Goal: Navigation & Orientation: Find specific page/section

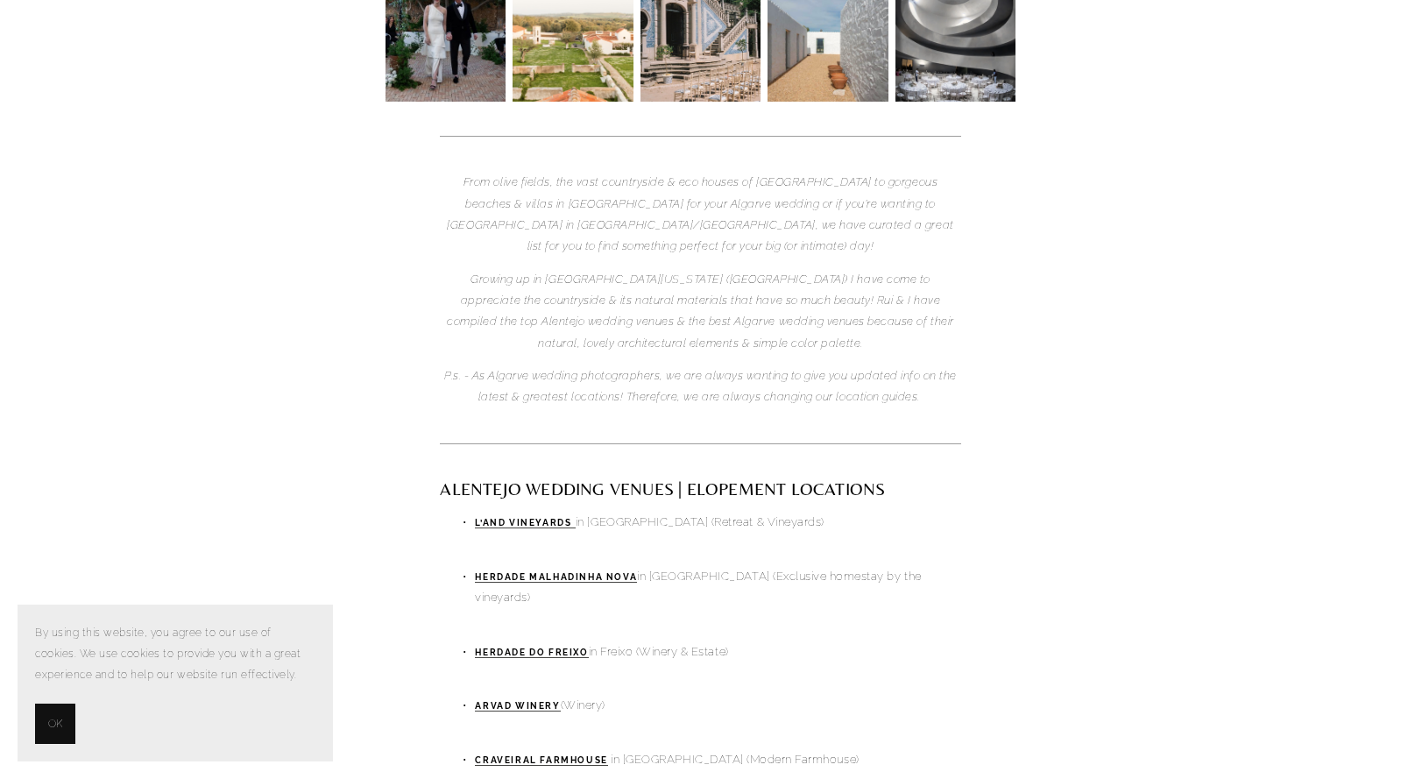
scroll to position [349, 0]
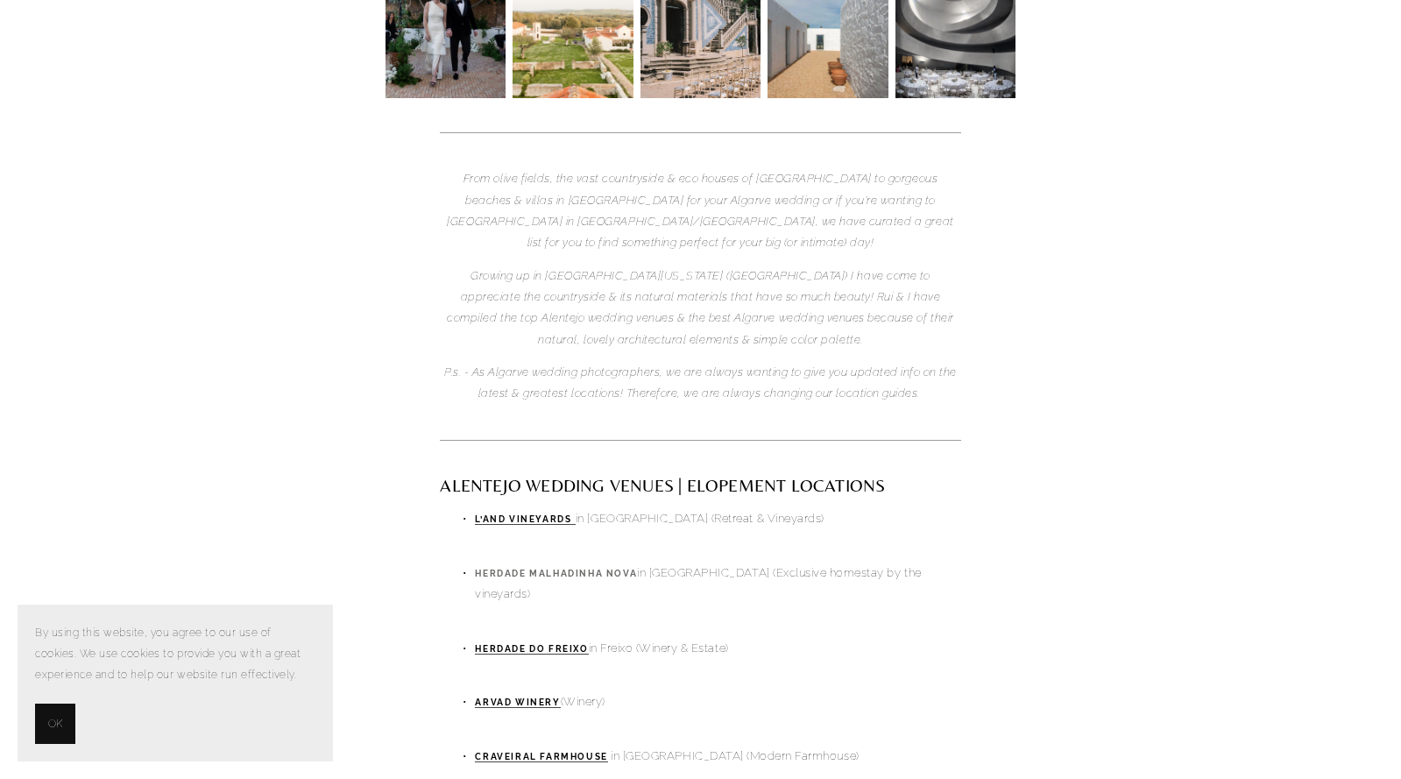
click at [590, 569] on strong "HERDADE MALHADINHA NOVA" at bounding box center [556, 574] width 162 height 10
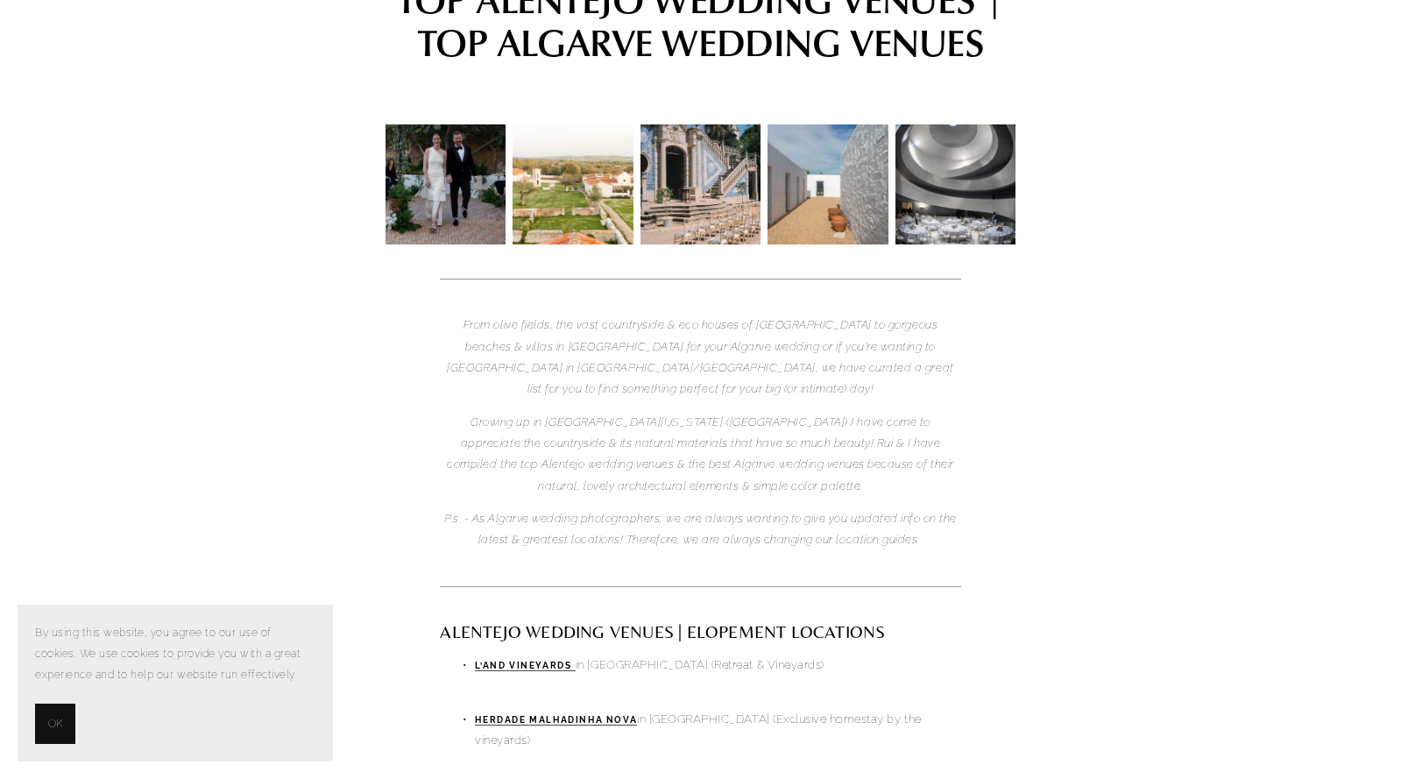
scroll to position [0, 0]
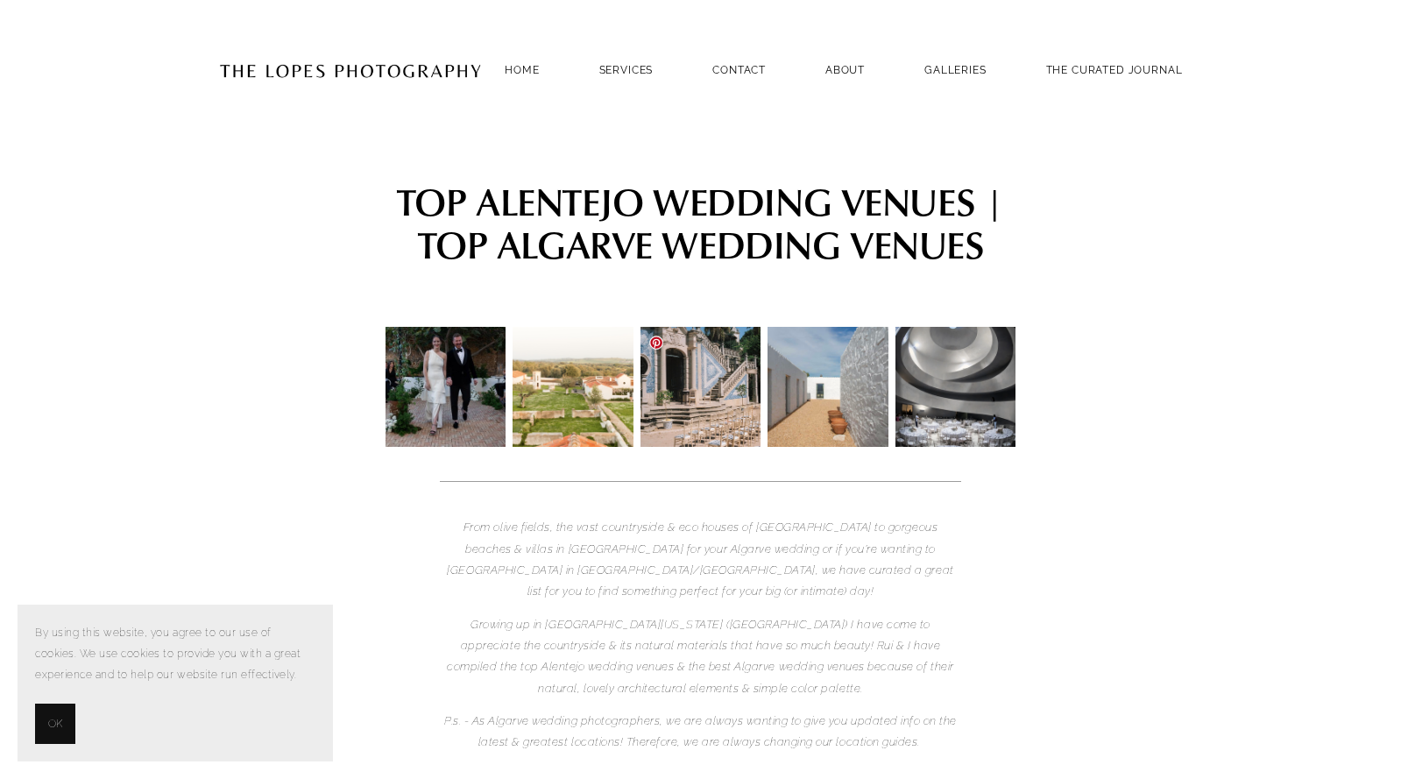
click at [693, 404] on img at bounding box center [701, 387] width 121 height 164
click at [953, 62] on link "GALLERIES" at bounding box center [956, 70] width 62 height 24
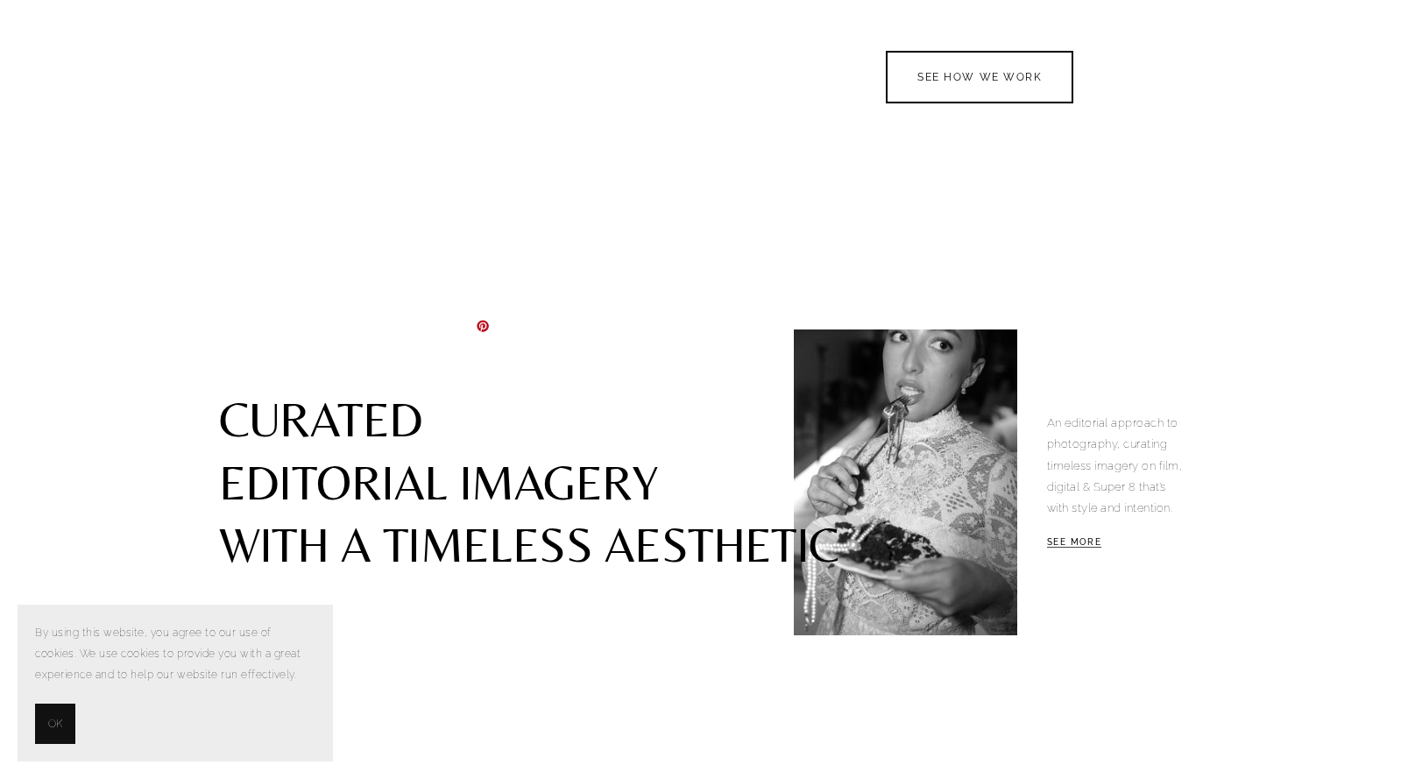
scroll to position [1804, 0]
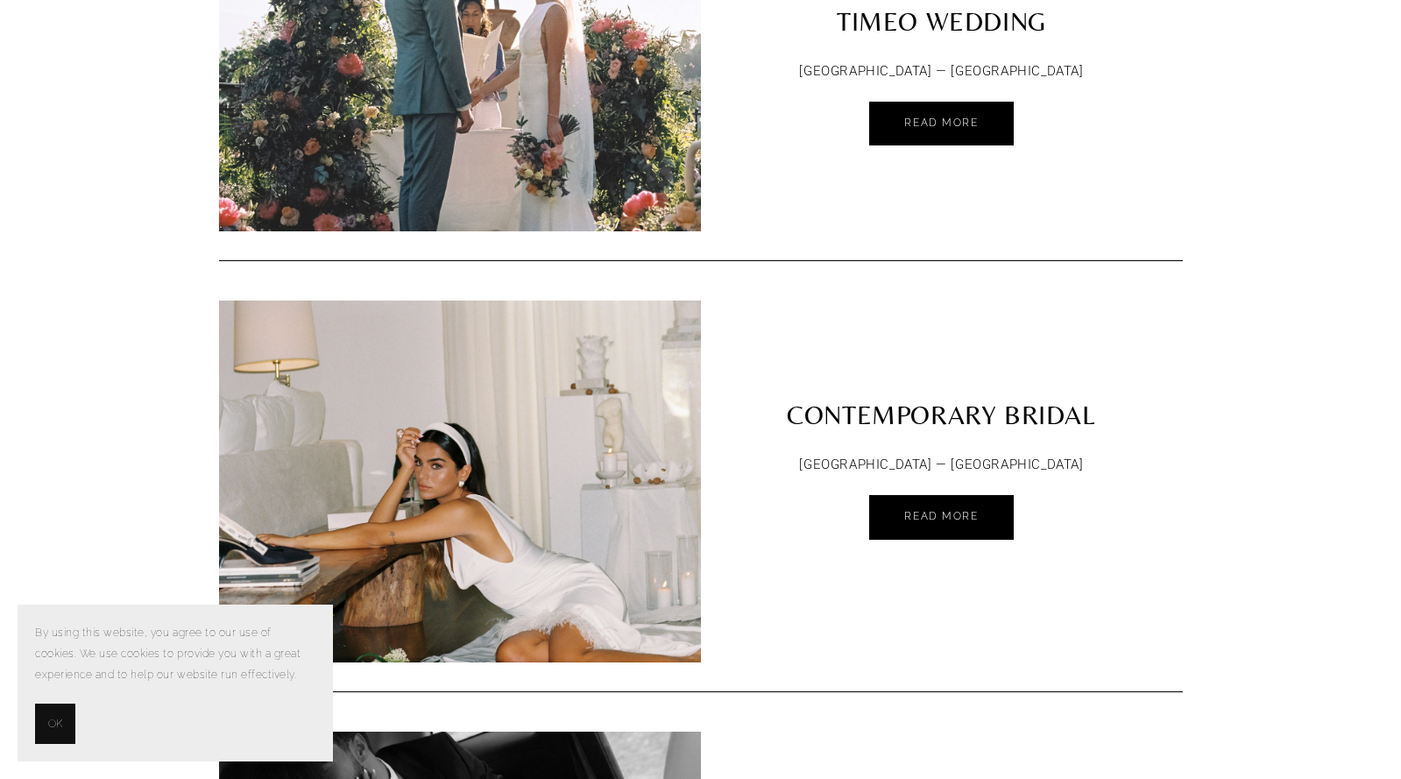
scroll to position [4693, 0]
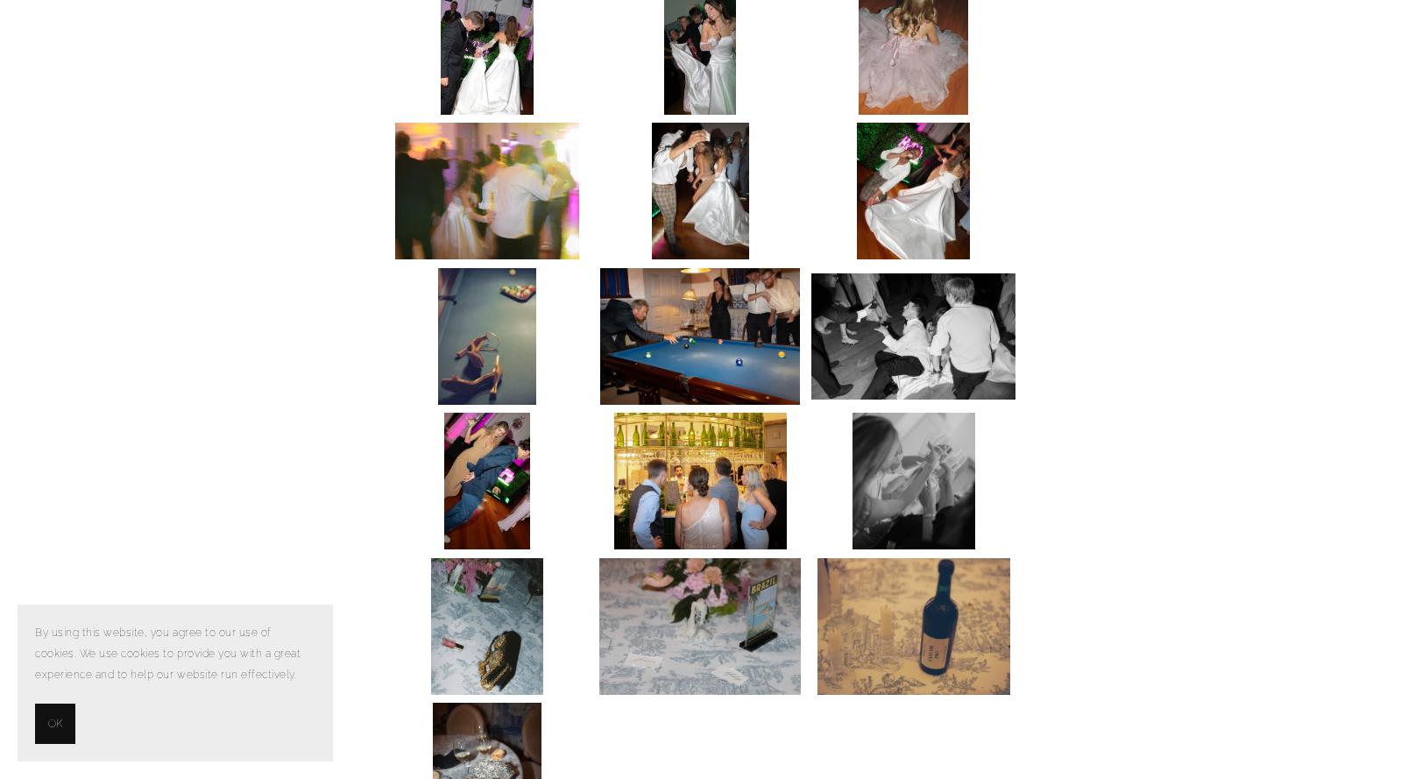
scroll to position [6647, 0]
